Goal: Transaction & Acquisition: Purchase product/service

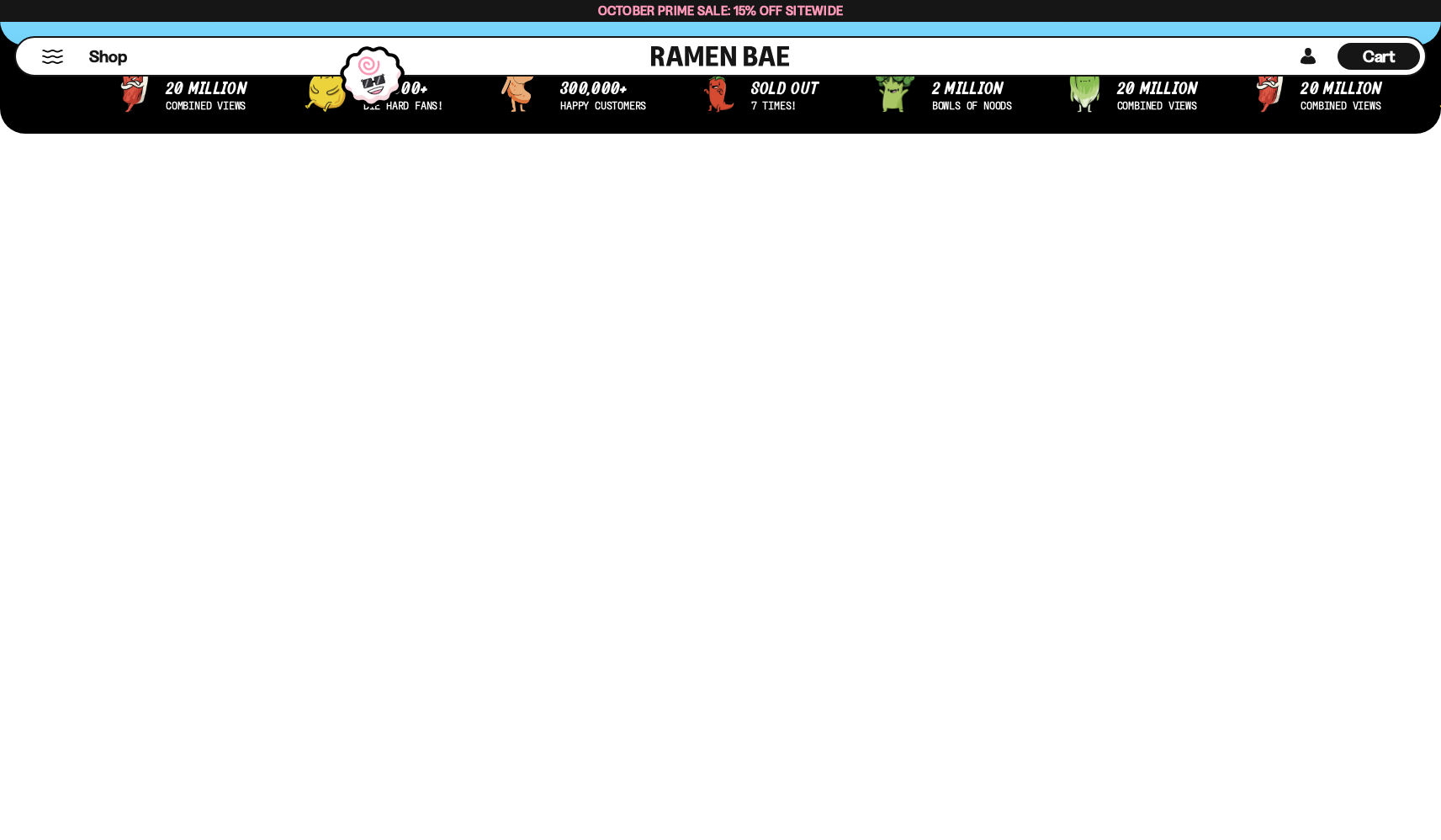
scroll to position [767, 0]
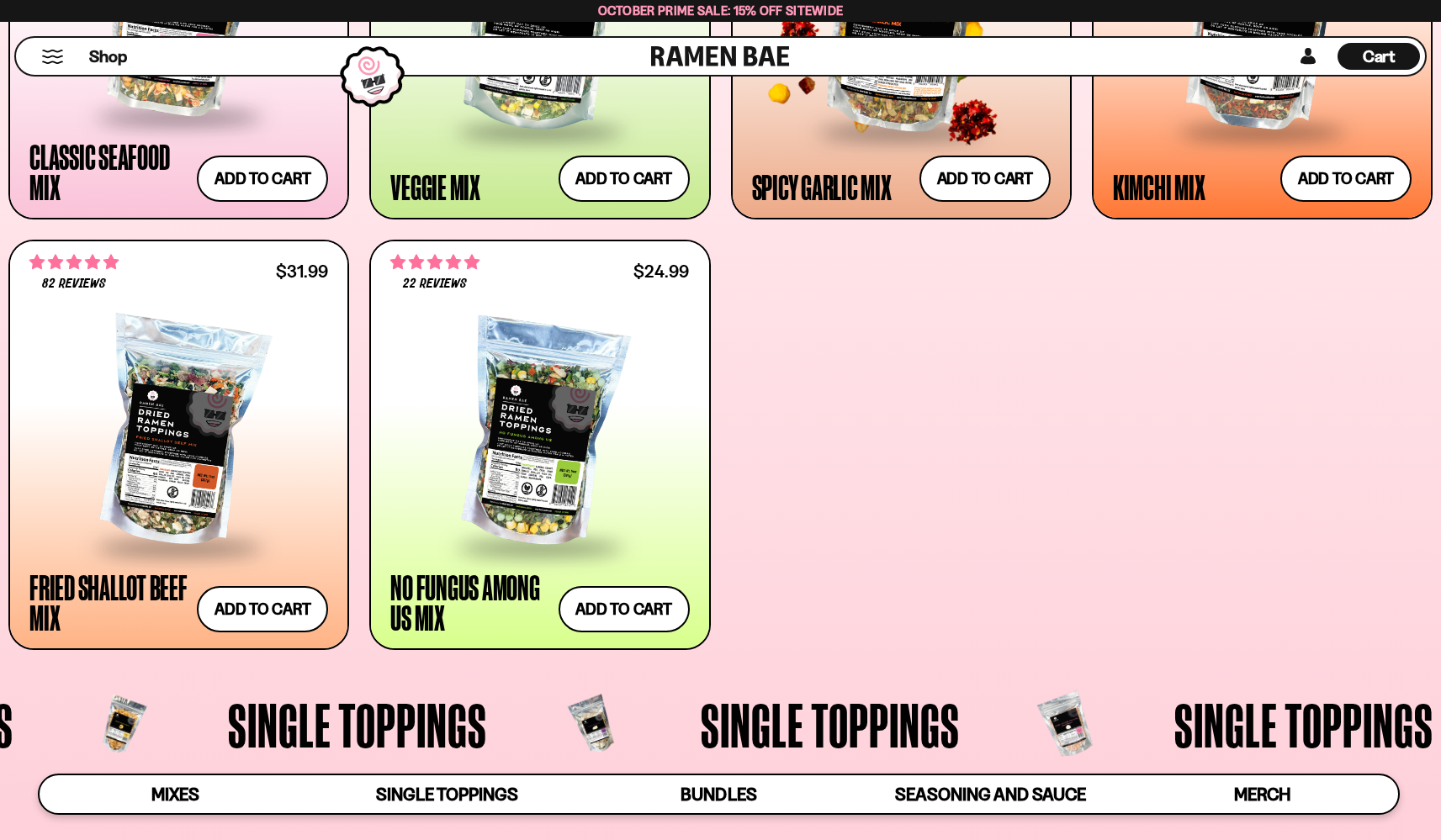
scroll to position [1017, 0]
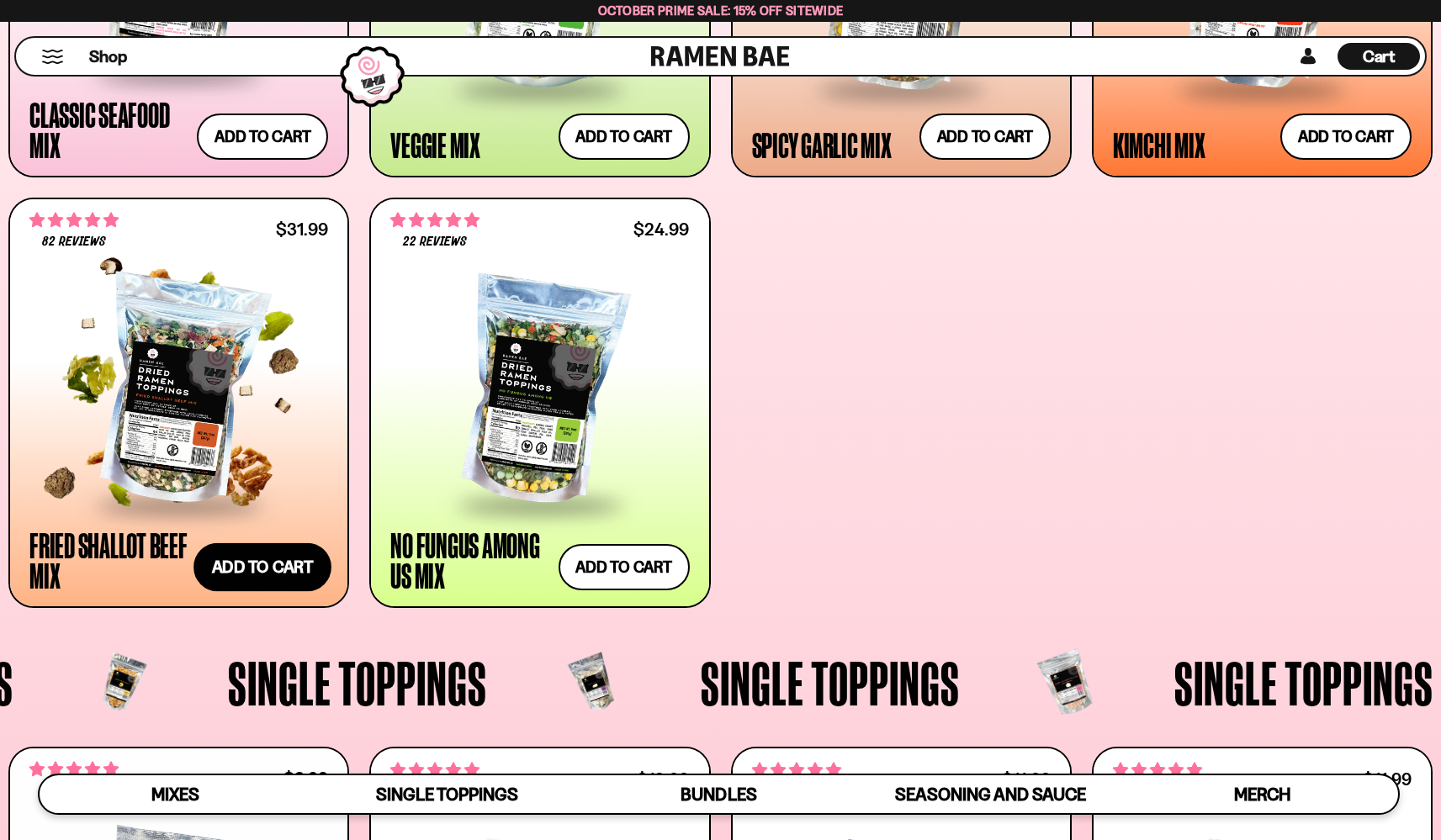
click at [275, 569] on button "Add to cart Add ― Regular price $31.99 Regular price Sale price $31.99 Unit pri…" at bounding box center [262, 567] width 138 height 49
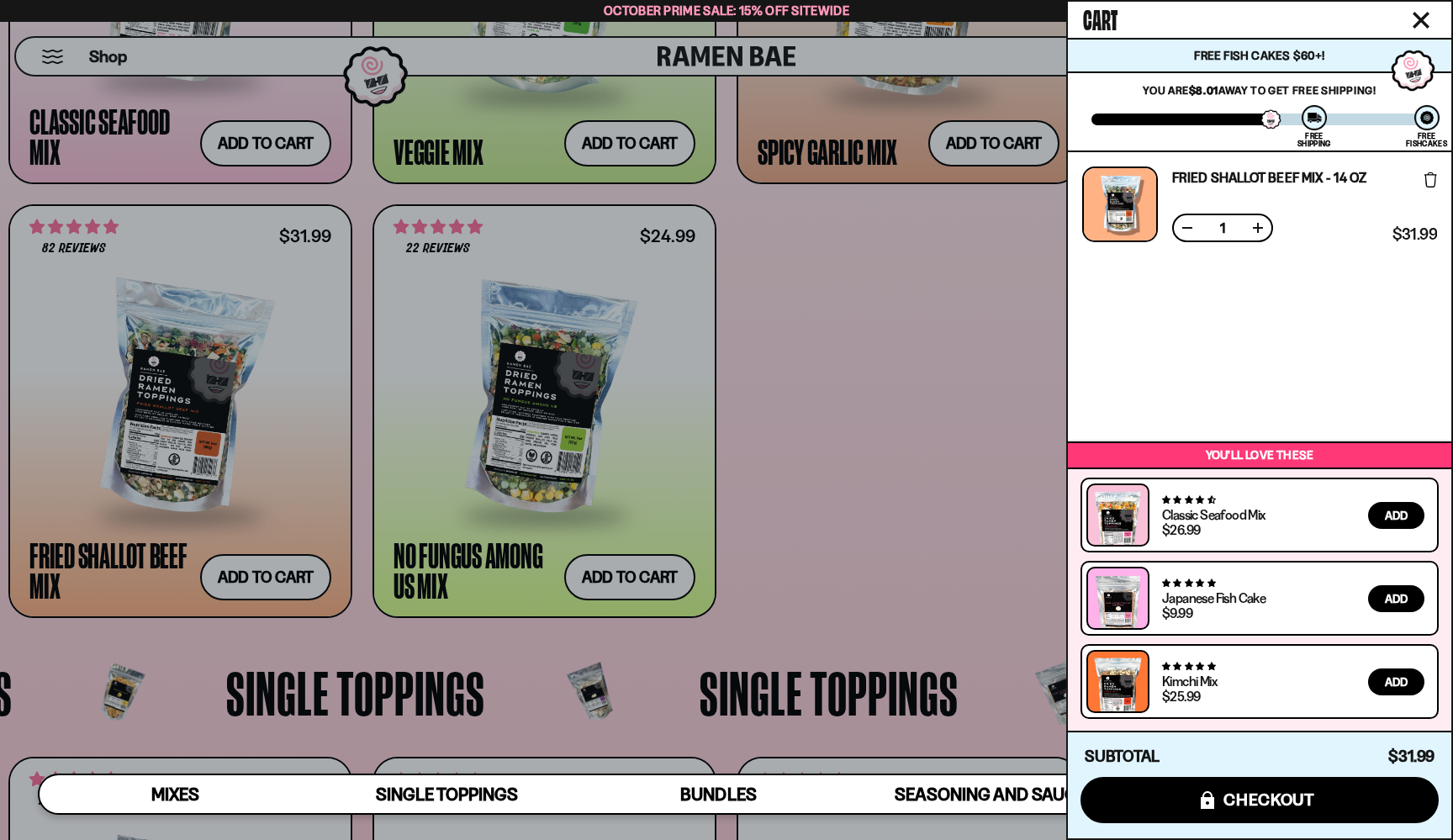
click at [959, 411] on div at bounding box center [726, 420] width 1453 height 840
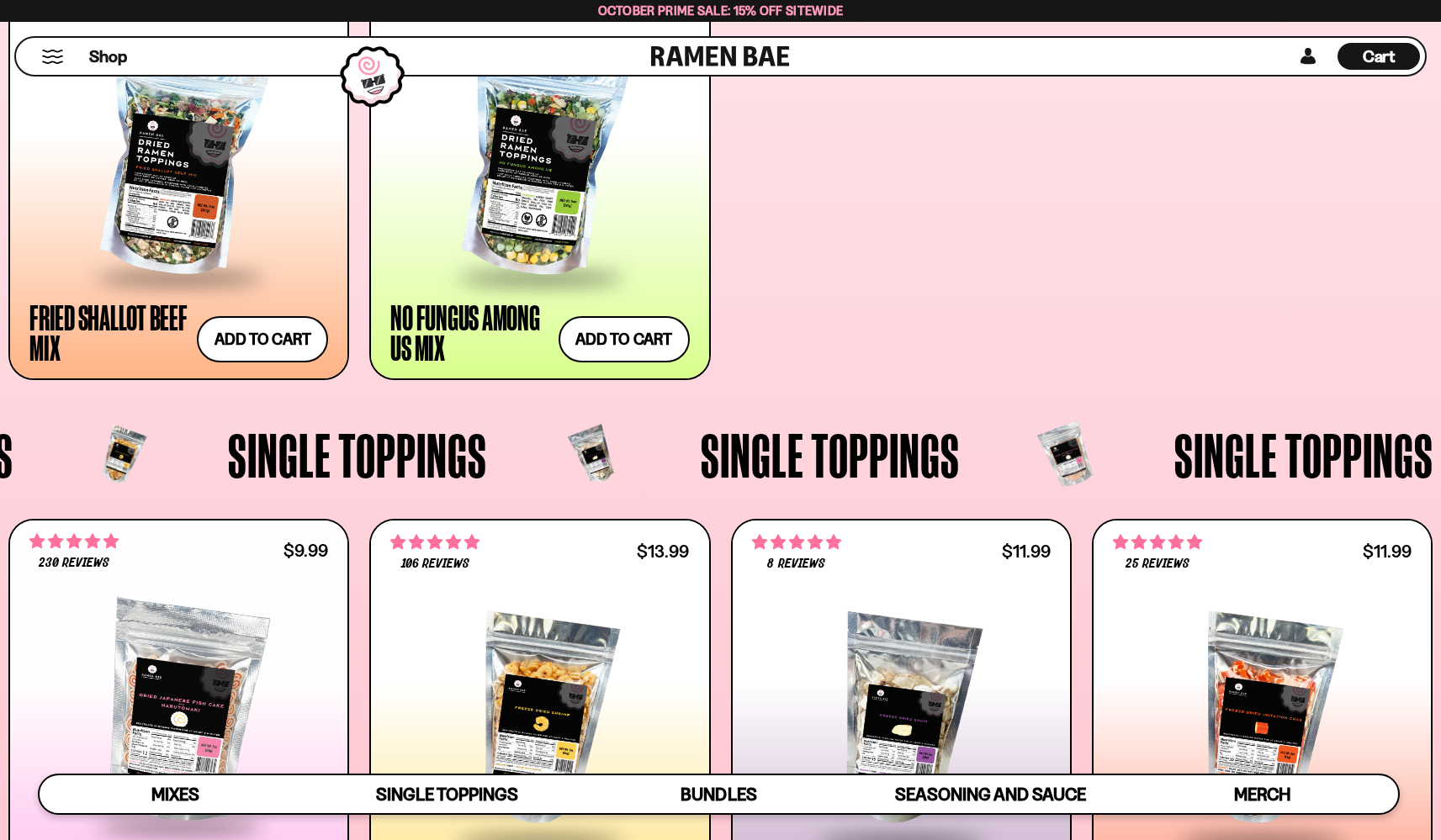
scroll to position [1185, 0]
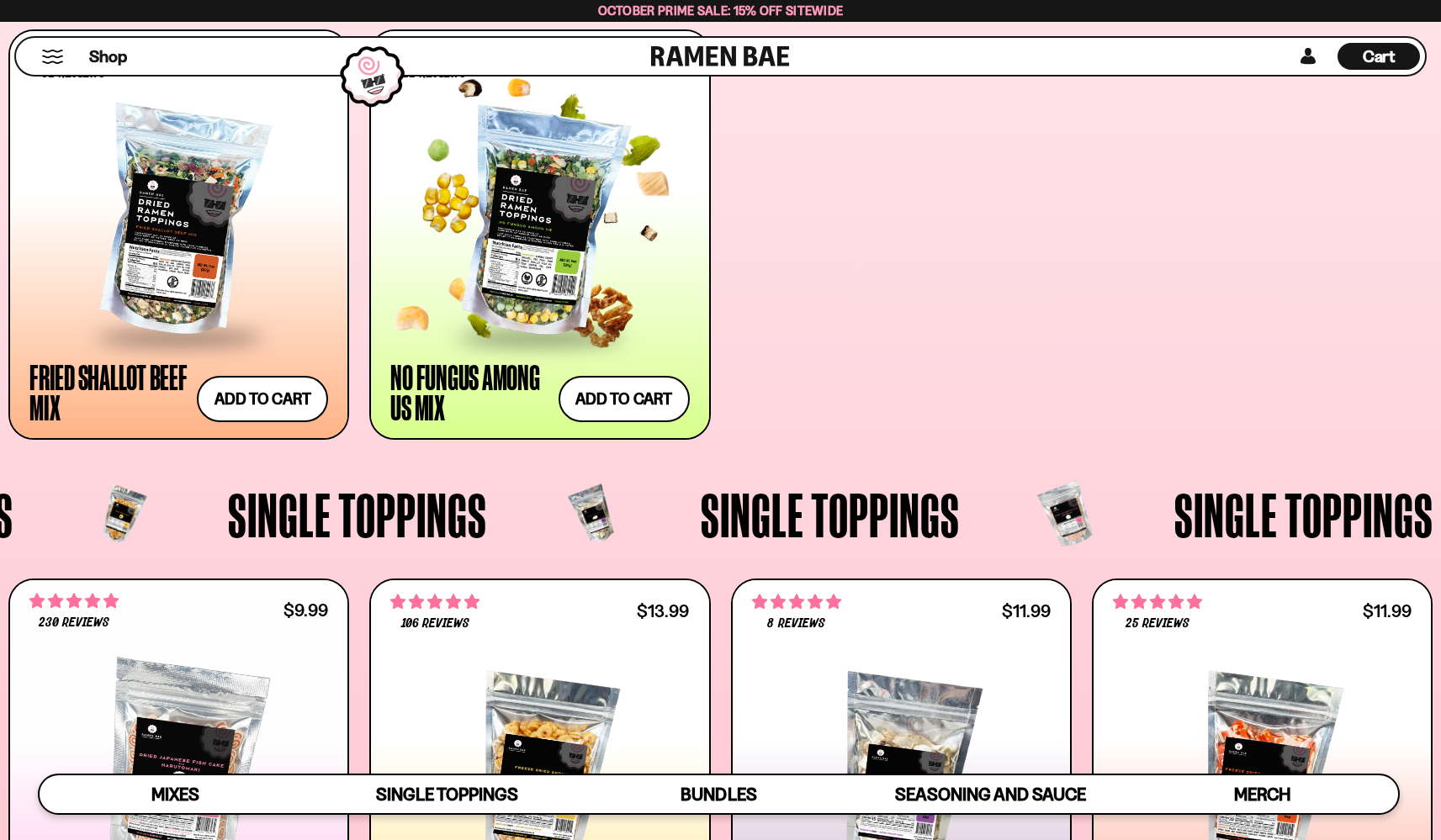
click at [527, 253] on div at bounding box center [540, 223] width 299 height 223
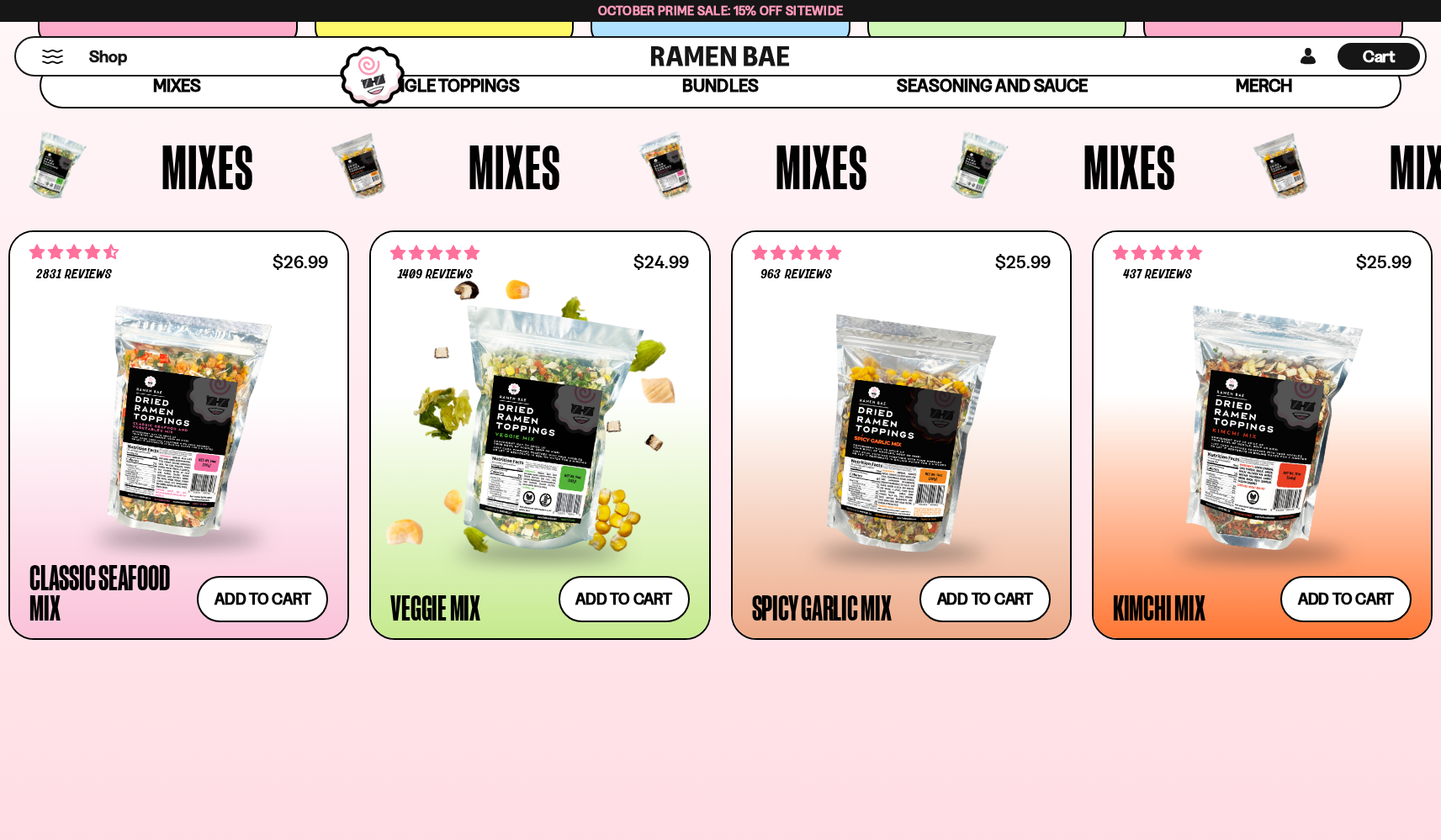
scroll to position [592, 0]
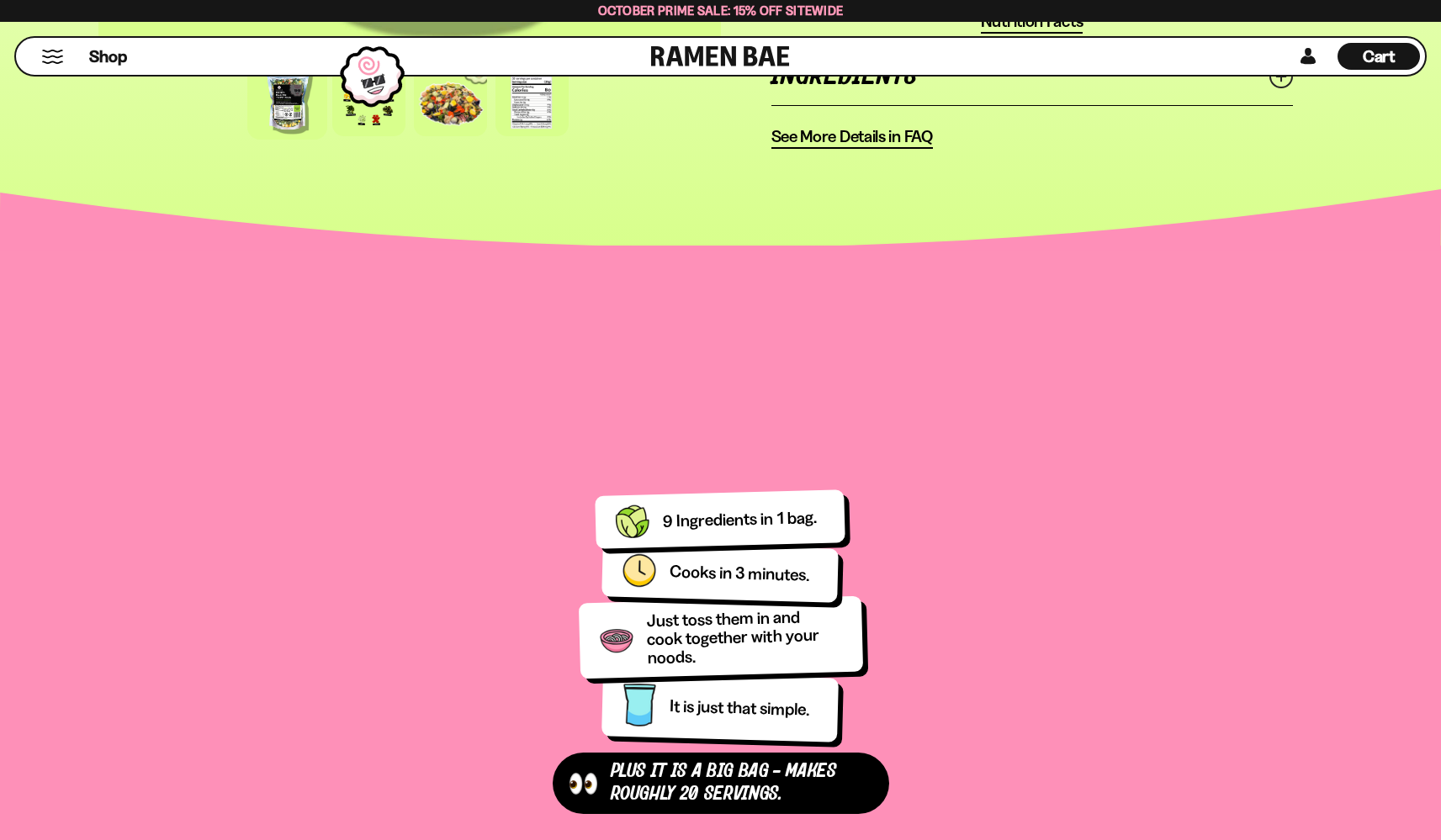
scroll to position [1068, 0]
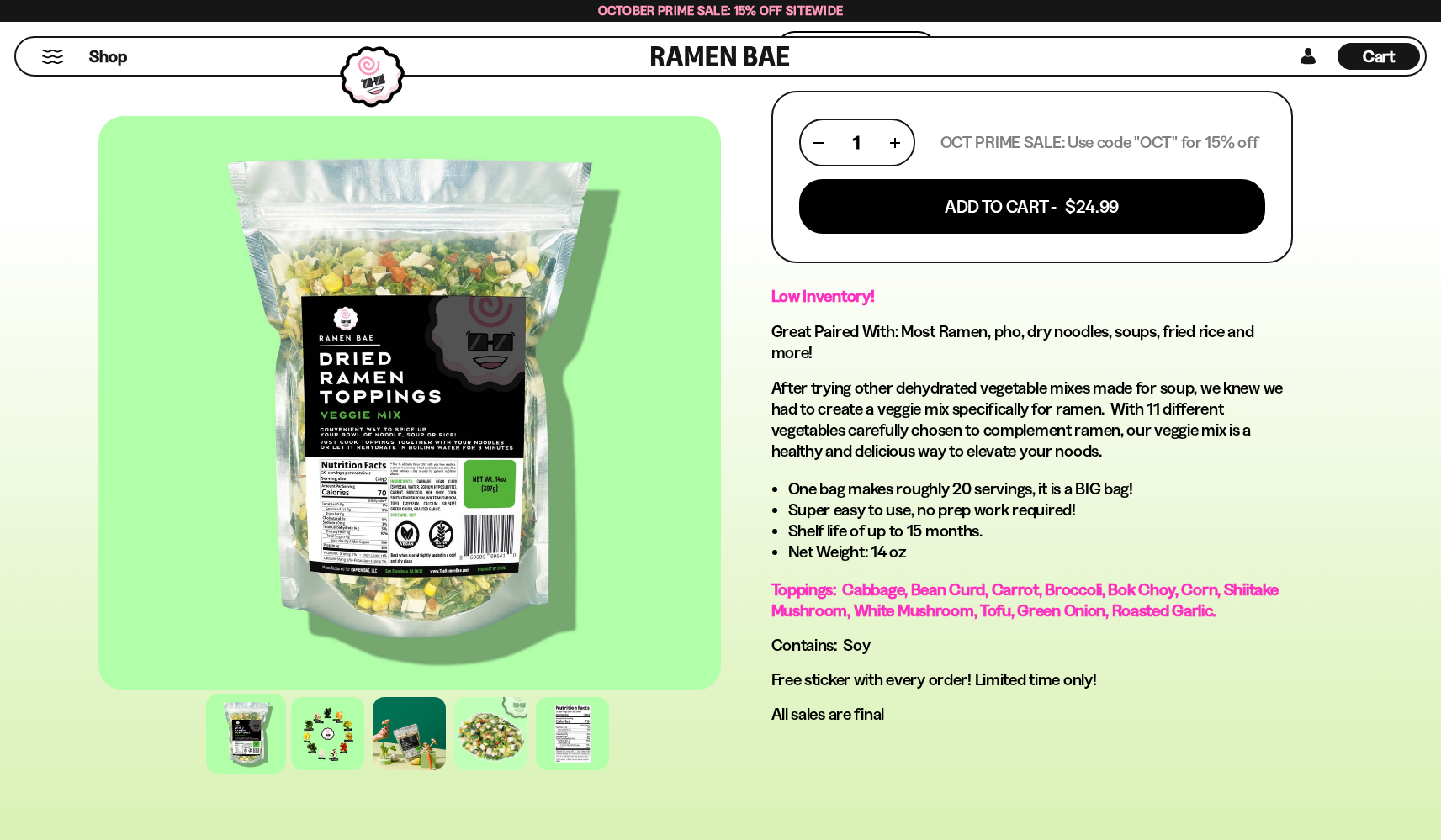
scroll to position [743, 0]
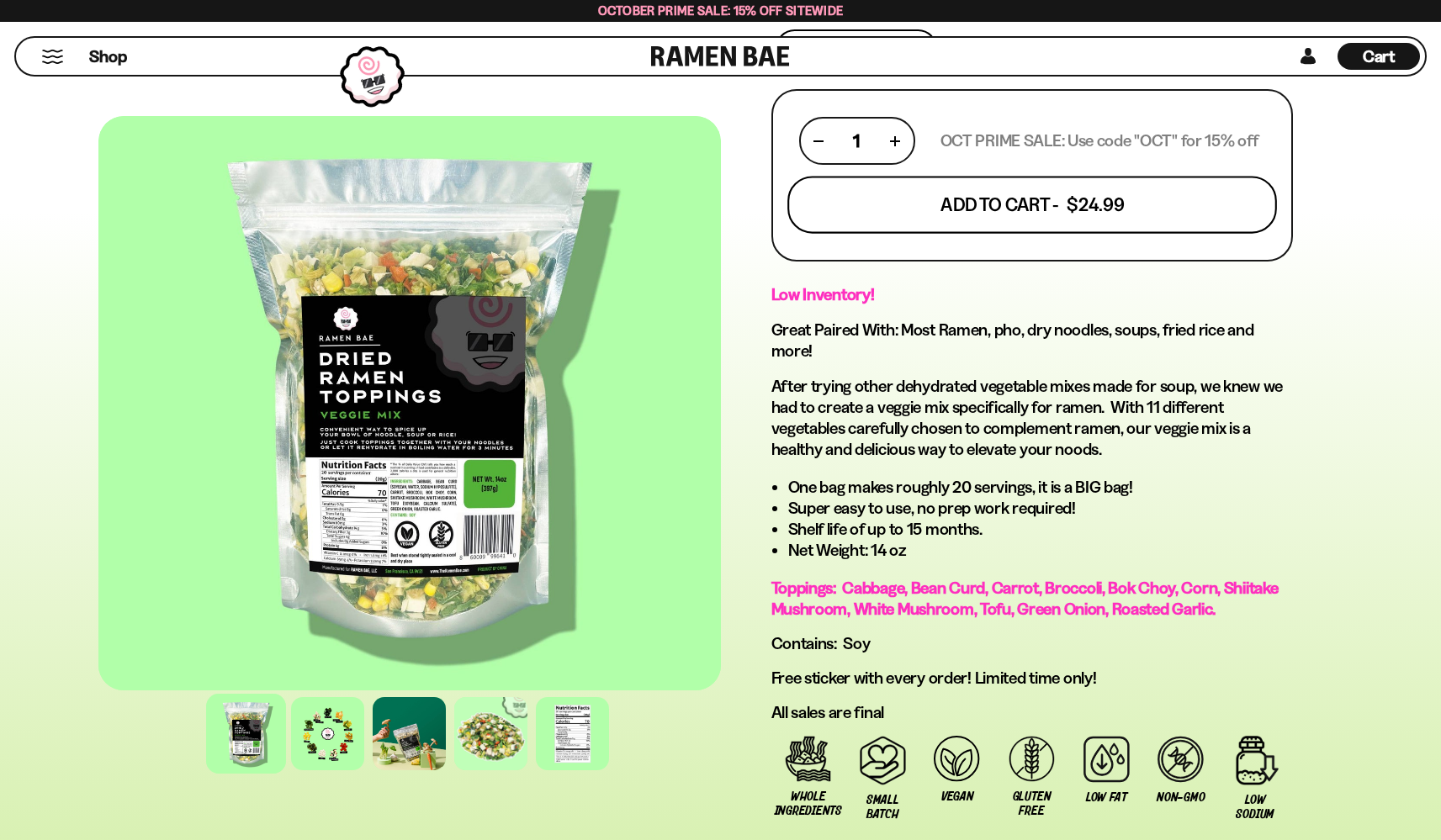
click at [972, 212] on button "Add To Cart - $24.99" at bounding box center [1032, 205] width 490 height 57
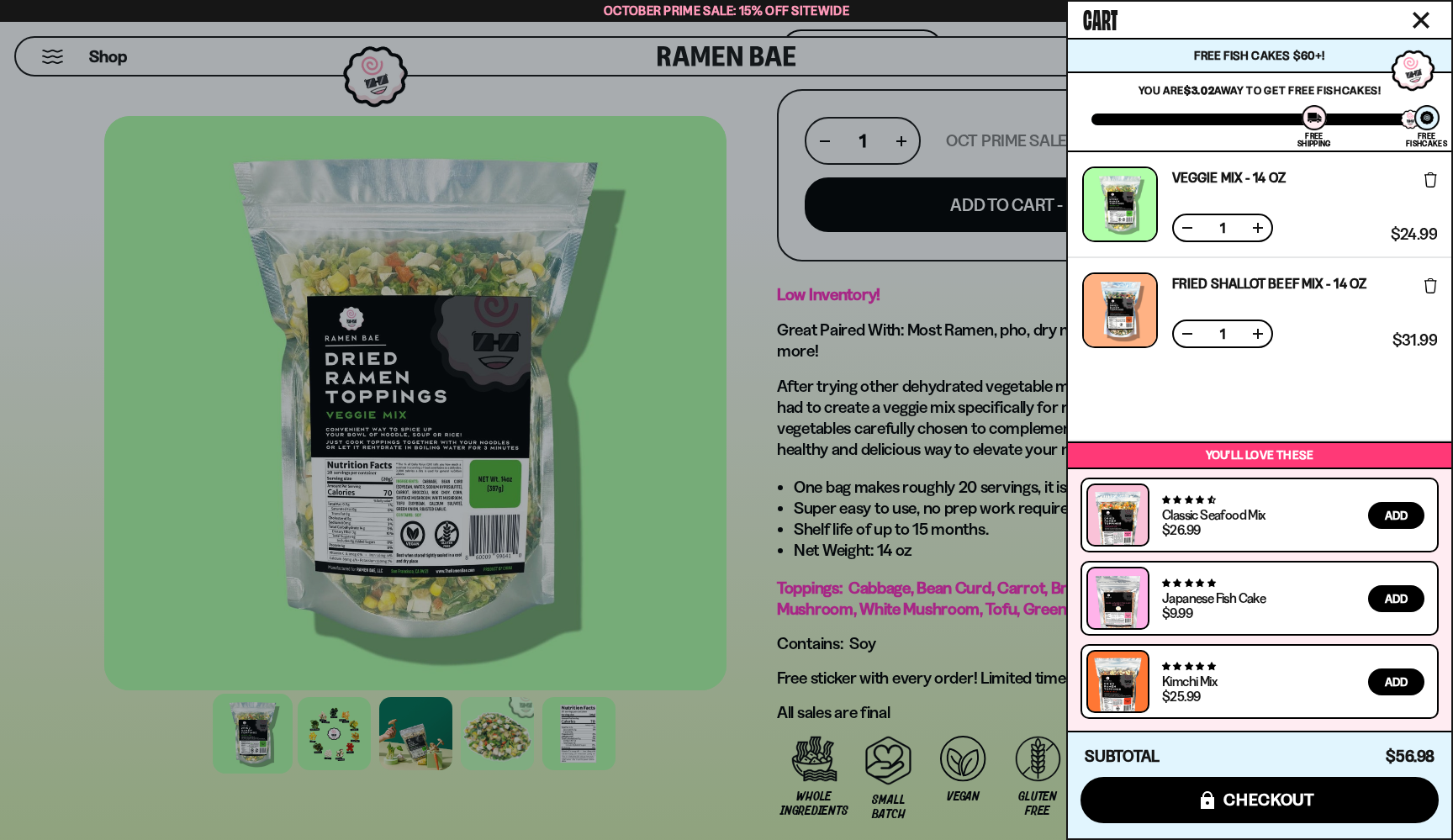
click at [897, 479] on div at bounding box center [726, 420] width 1453 height 840
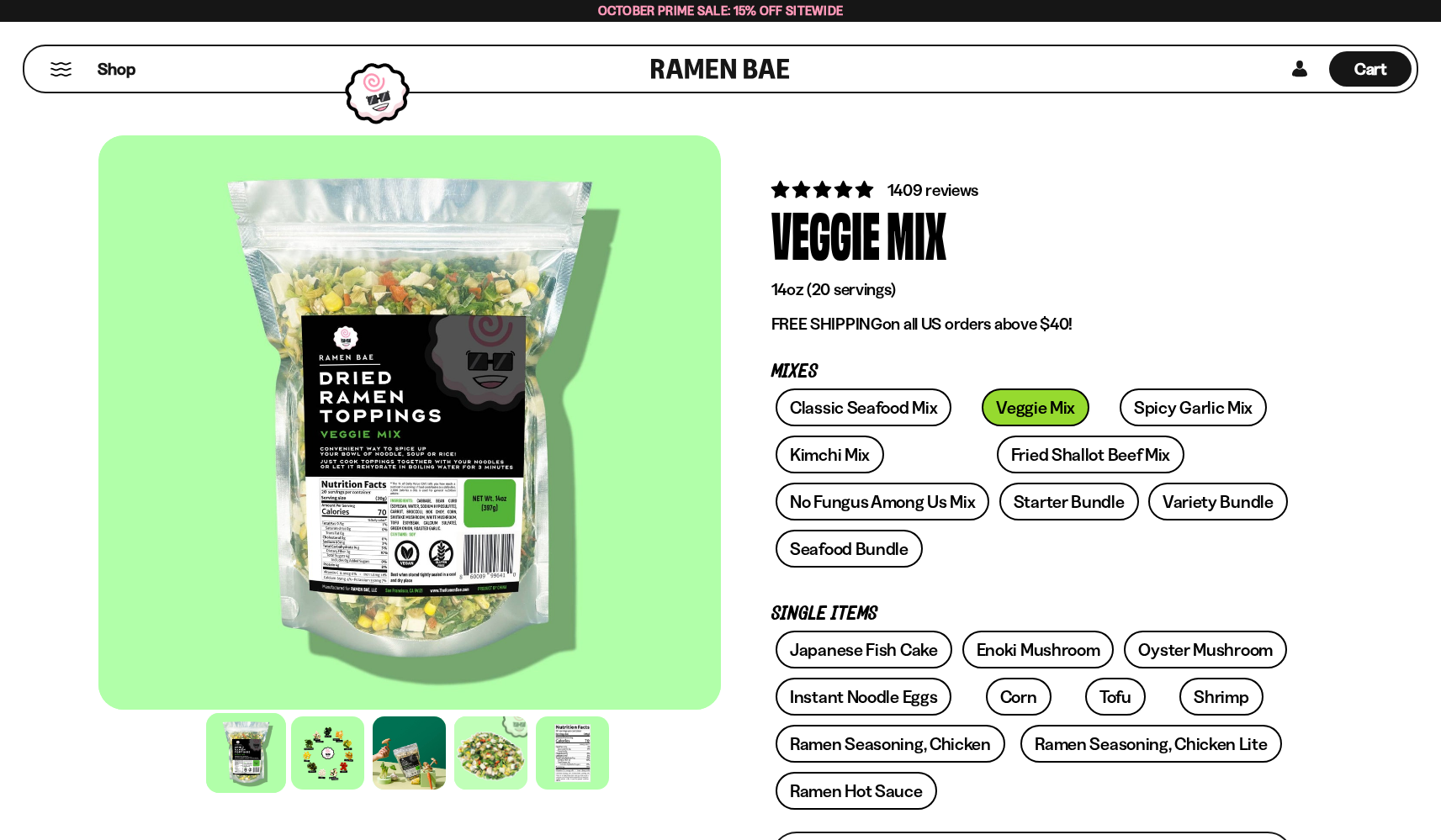
scroll to position [0, 0]
click at [738, 14] on span "October Prime Sale: 15% off Sitewide" at bounding box center [720, 10] width 246 height 16
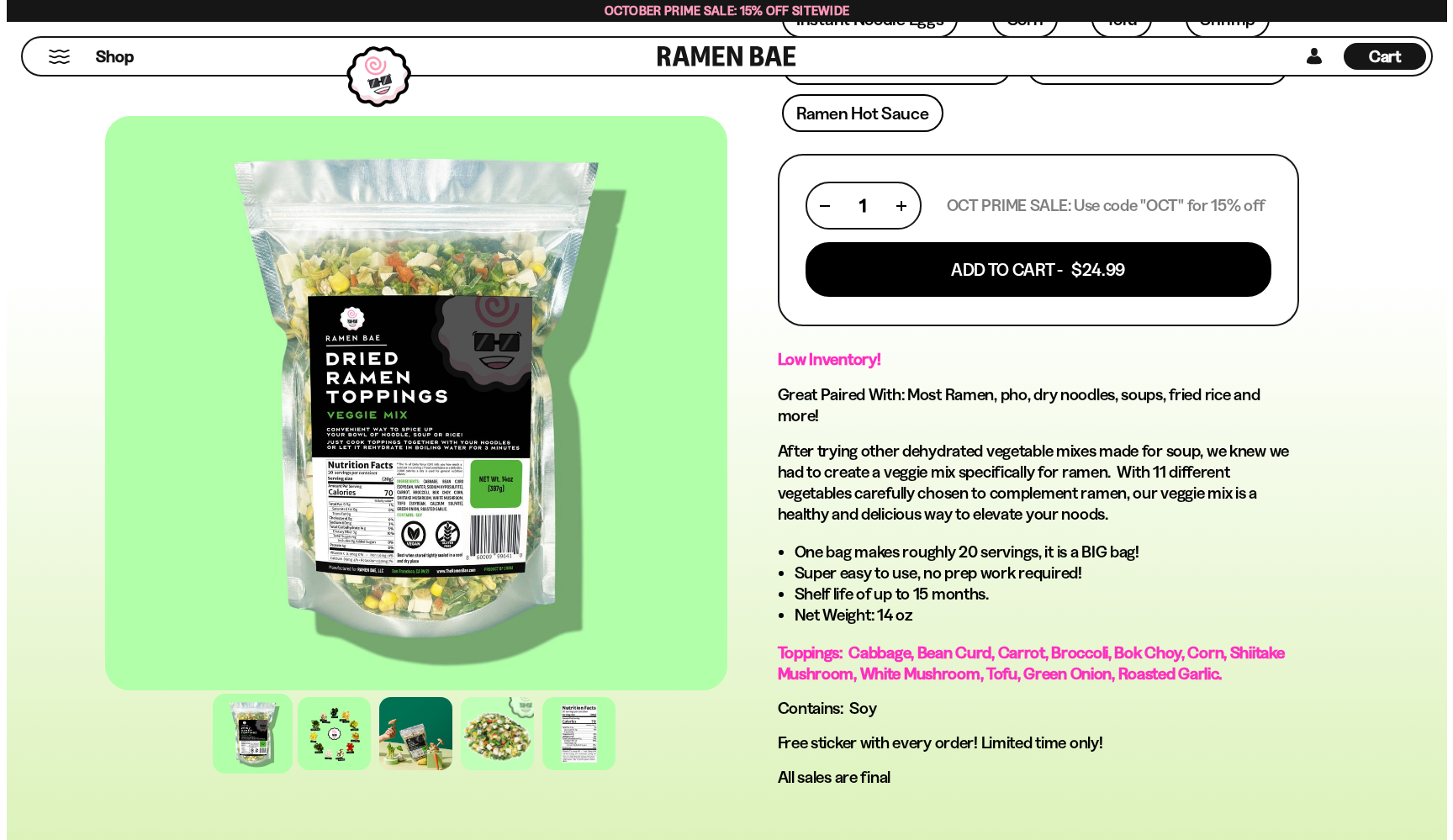
scroll to position [683, 0]
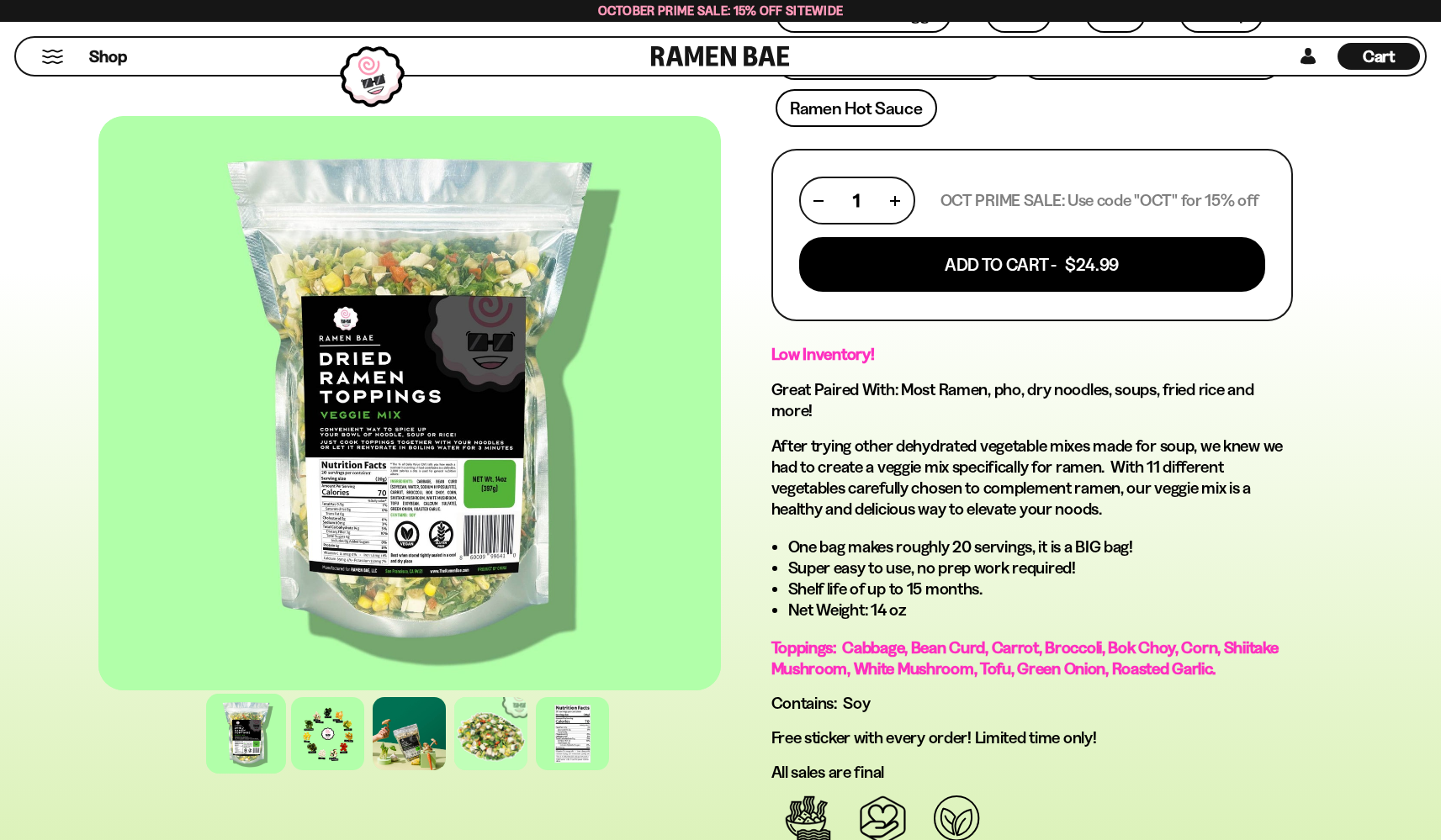
click at [1351, 51] on div "Cart D0381C2F-513E-4F90-8A41-6F0A75DCBAAA" at bounding box center [1379, 57] width 83 height 27
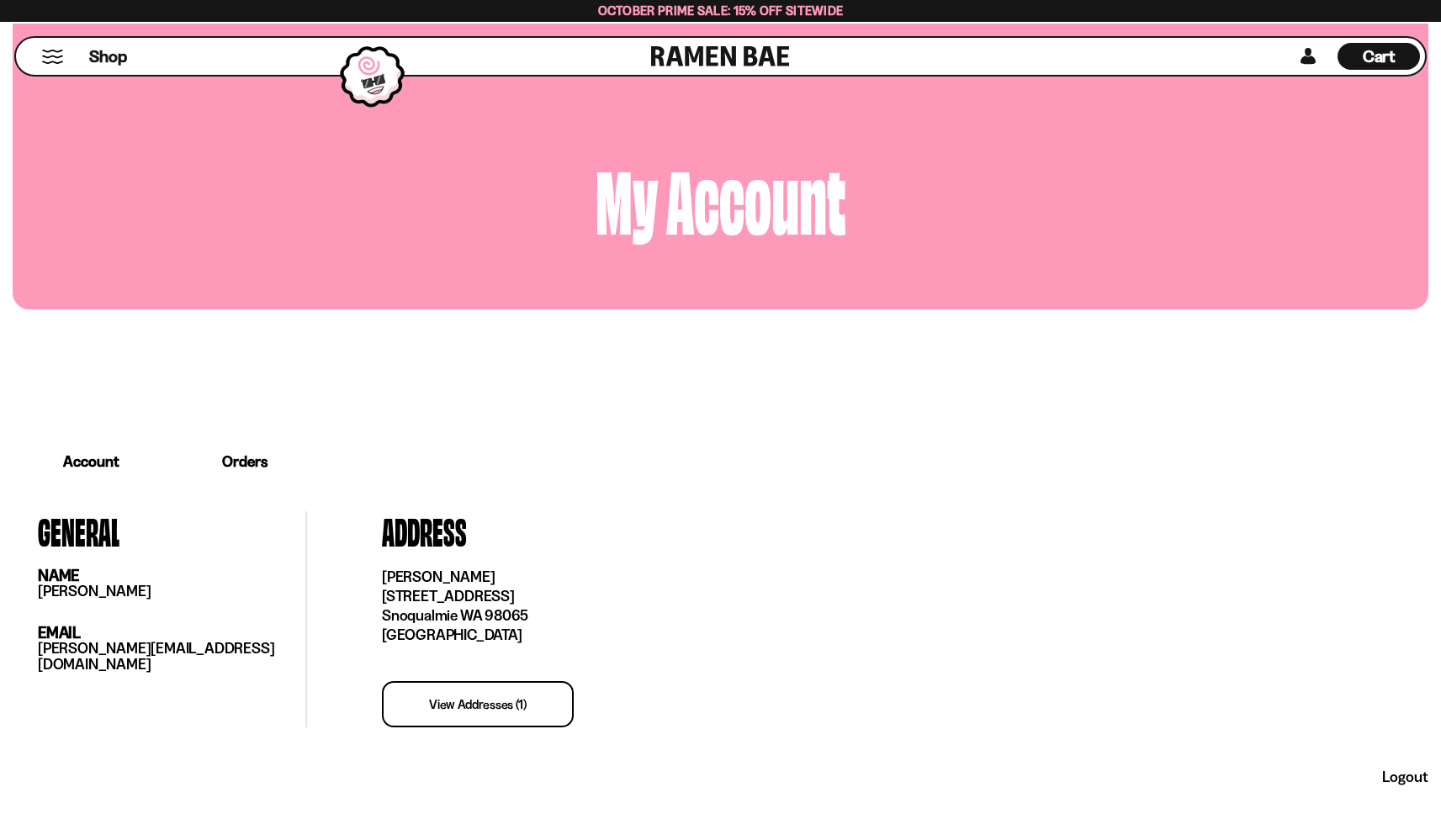
scroll to position [13, 0]
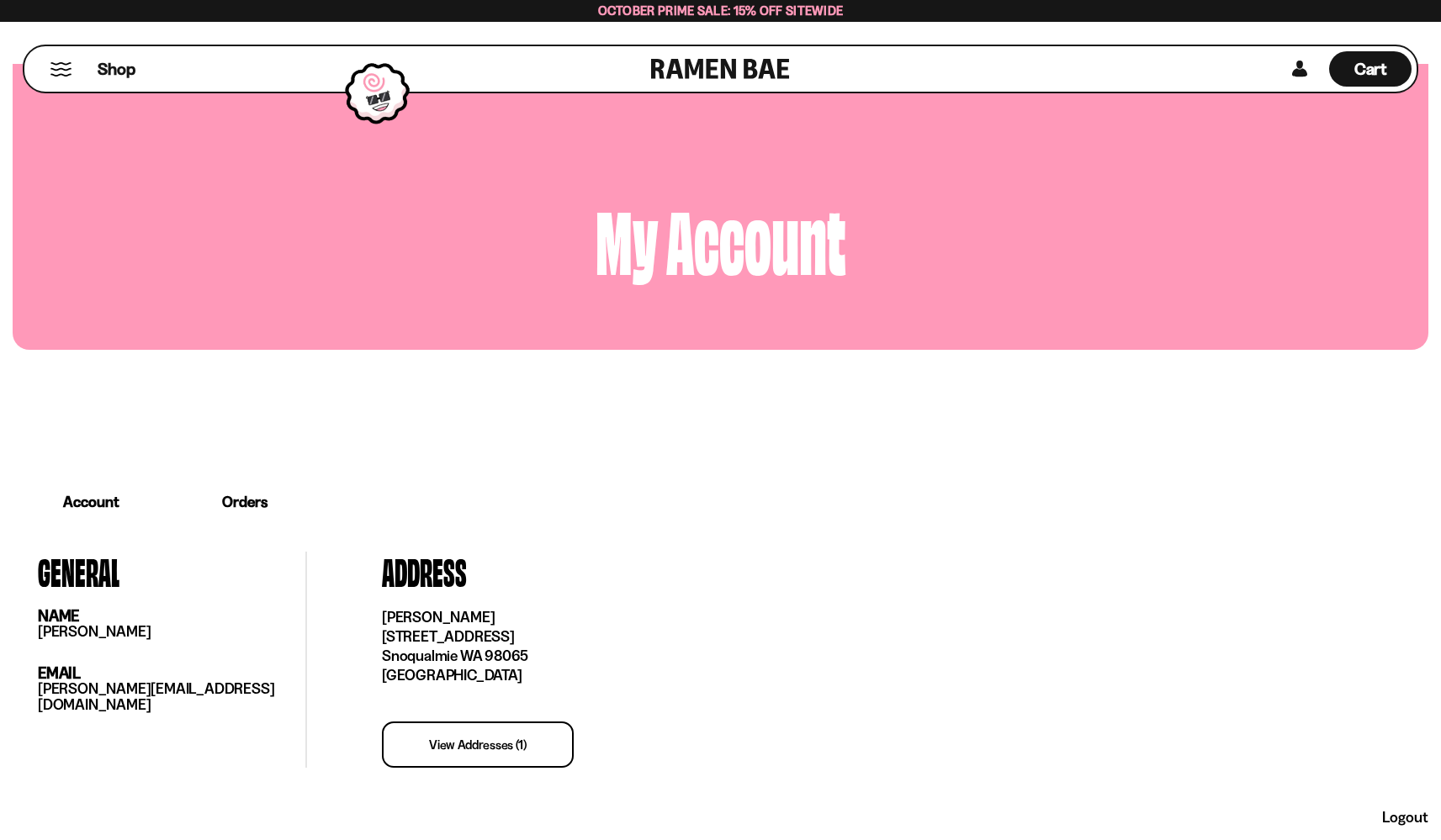
click at [226, 499] on link "Orders" at bounding box center [244, 502] width 150 height 52
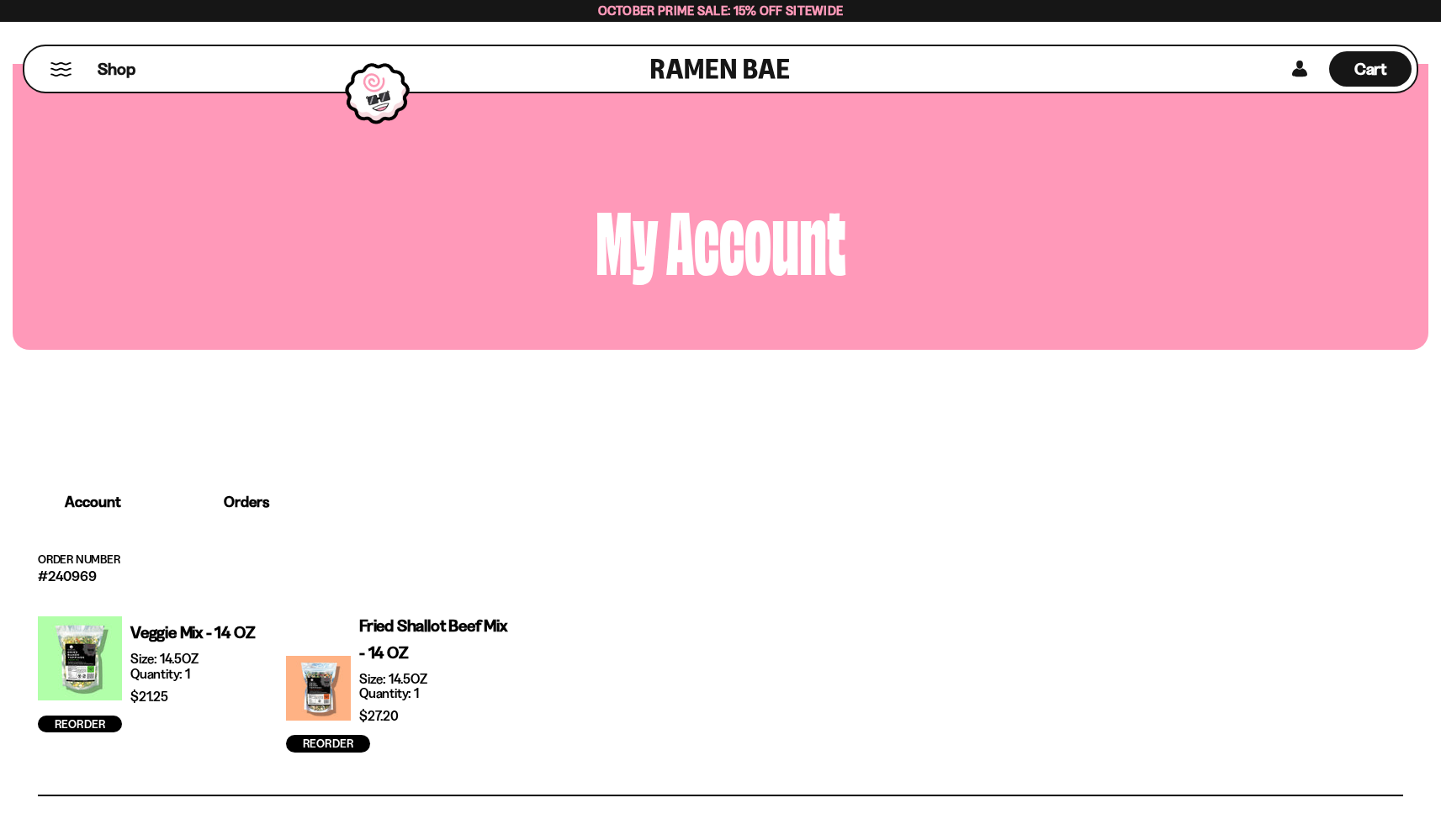
click at [84, 565] on p "Order Number" at bounding box center [720, 560] width 1366 height 17
click at [81, 572] on p "#240969" at bounding box center [720, 575] width 1366 height 14
